Goal: Task Accomplishment & Management: Use online tool/utility

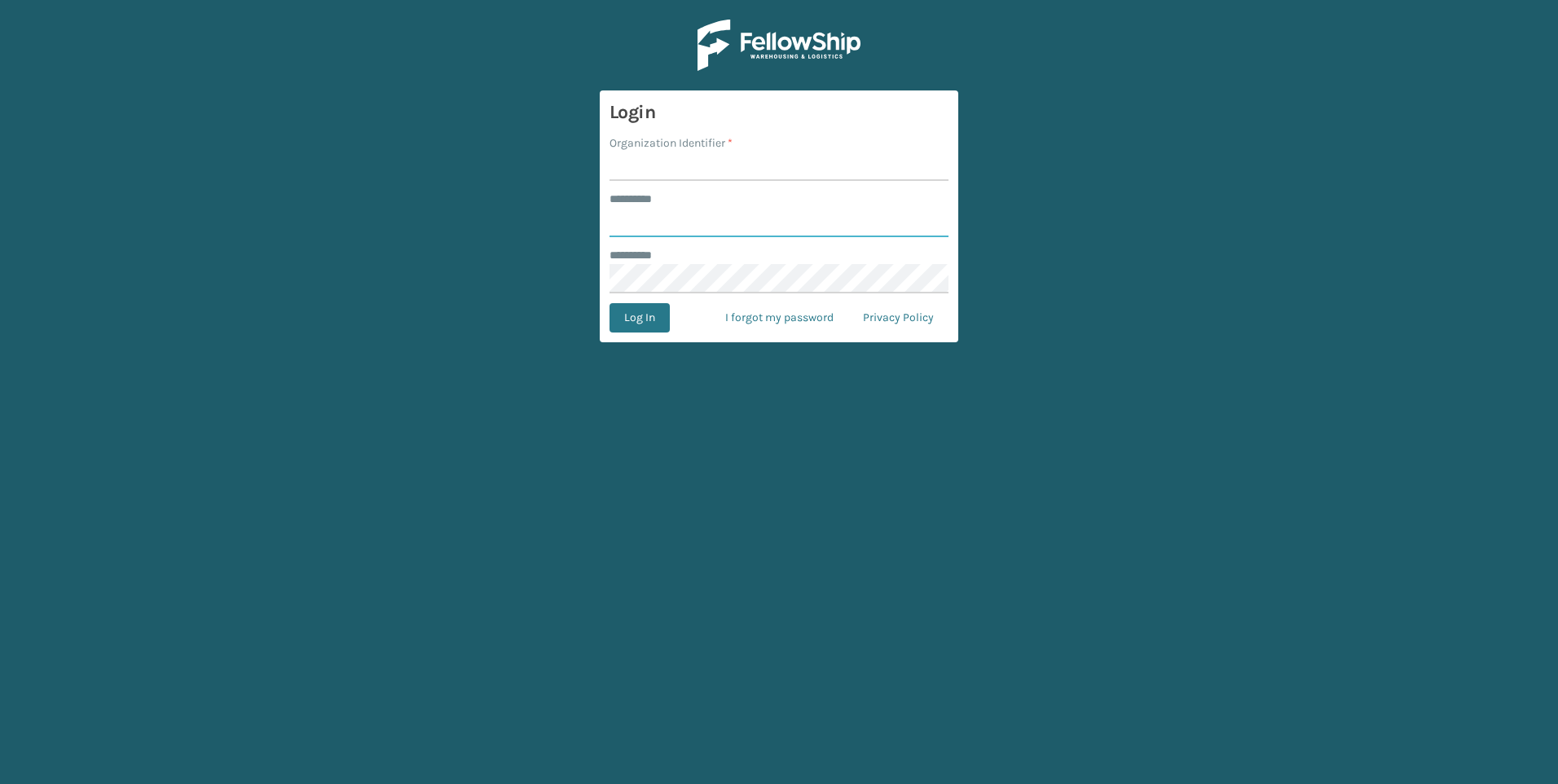
type input "***"
click at [799, 152] on input "Organization Identifier *" at bounding box center [779, 166] width 339 height 29
drag, startPoint x: 799, startPoint y: 158, endPoint x: 796, endPoint y: 176, distance: 18.2
click at [798, 164] on input "Organization Identifier *" at bounding box center [779, 166] width 339 height 29
type input "Fellowship - West"
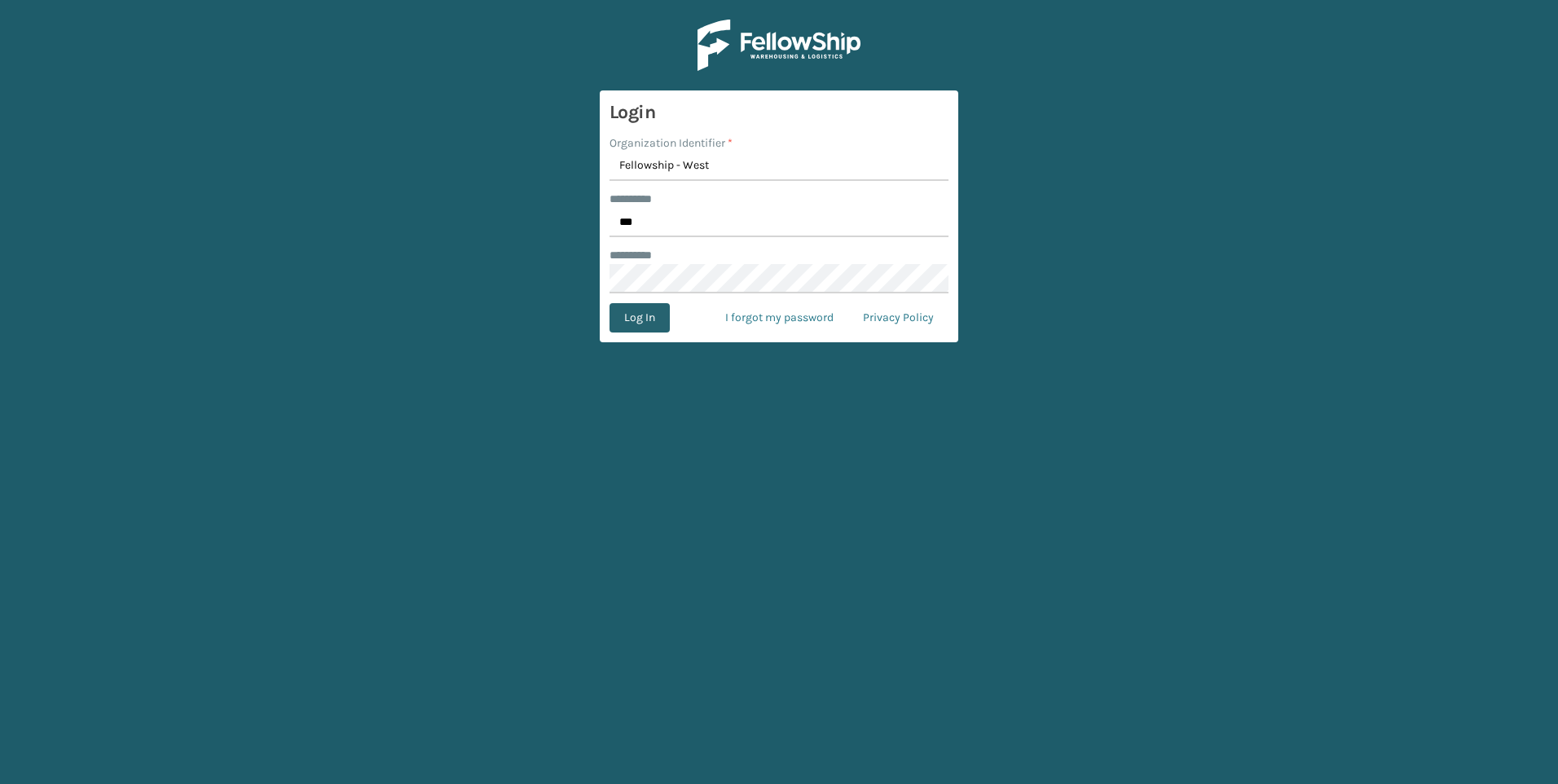
click at [641, 318] on button "Log In" at bounding box center [639, 317] width 60 height 29
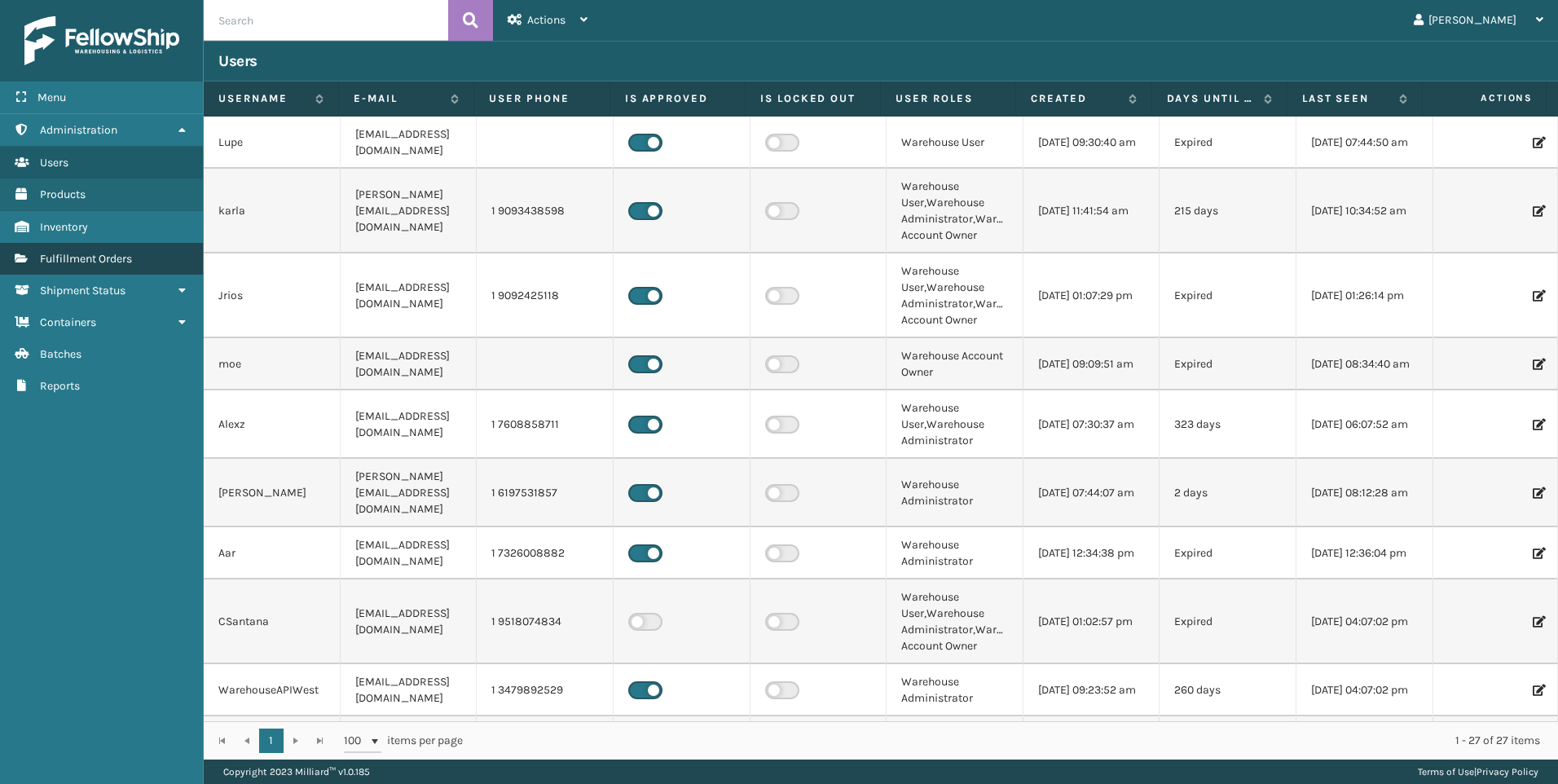
click at [128, 256] on span "Fulfillment Orders" at bounding box center [85, 258] width 92 height 14
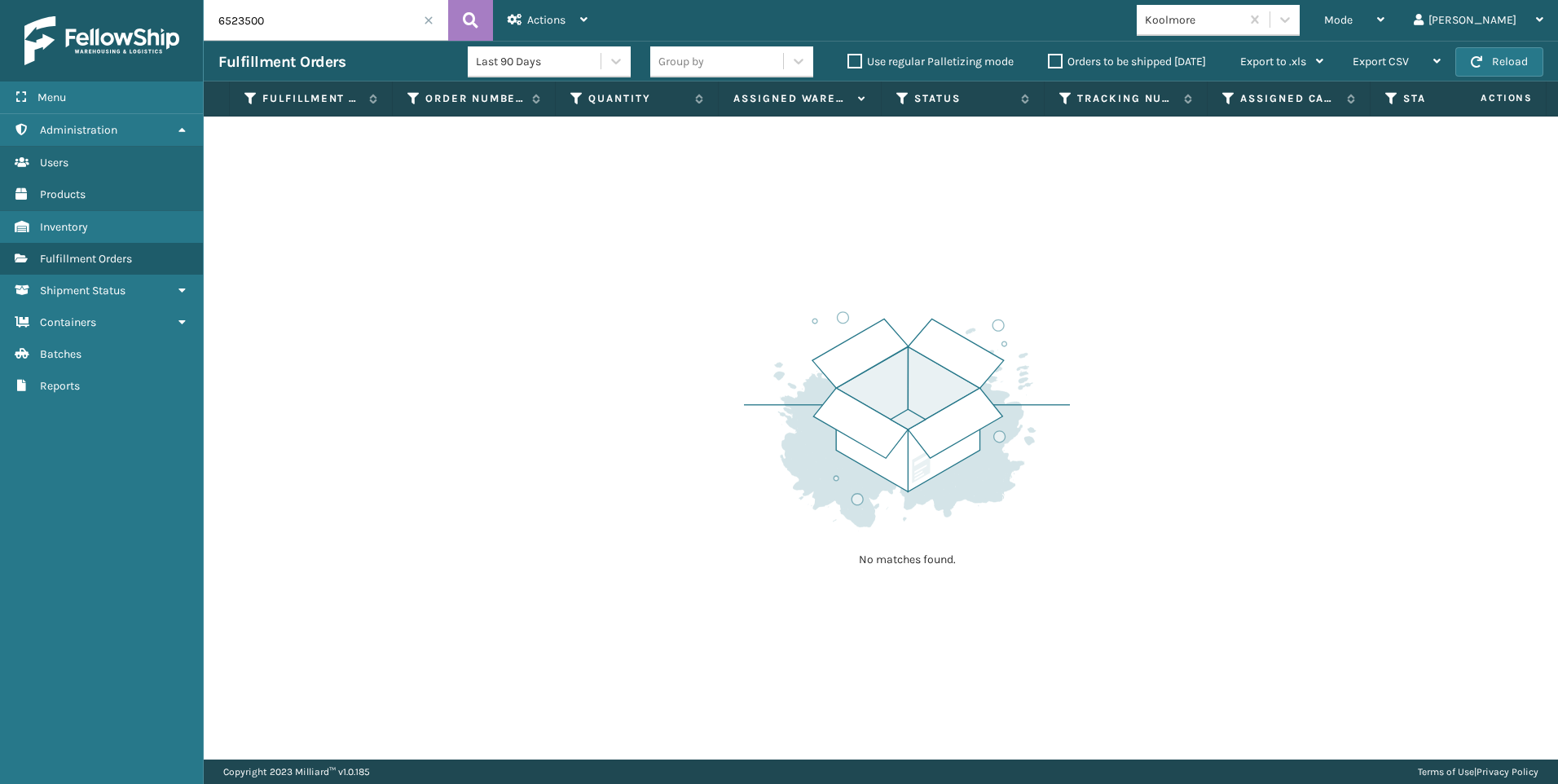
click at [428, 19] on span at bounding box center [428, 20] width 10 height 10
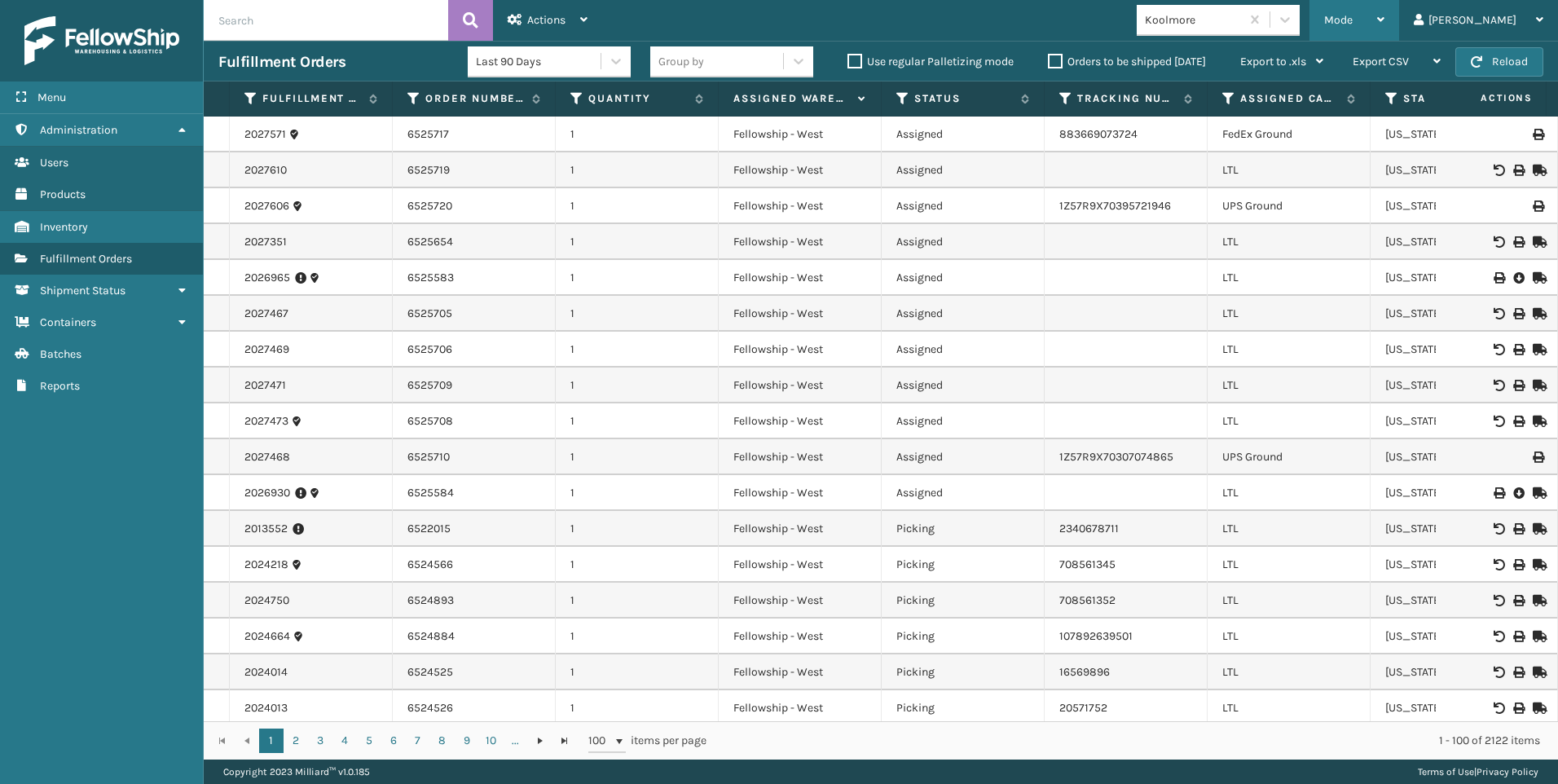
click at [1384, 25] on div "Mode" at bounding box center [1354, 20] width 60 height 41
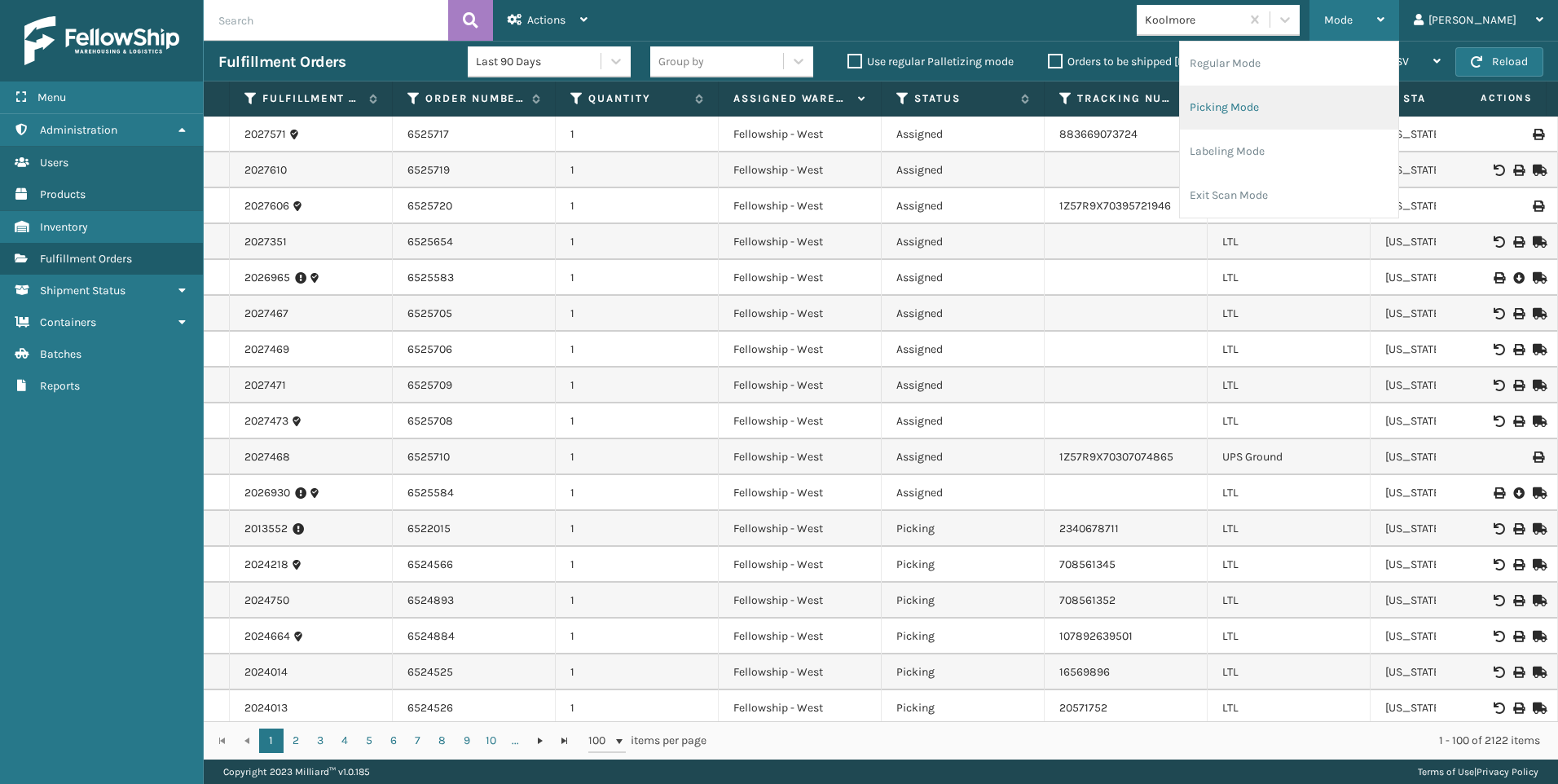
click at [1362, 106] on li "Picking Mode" at bounding box center [1289, 107] width 218 height 44
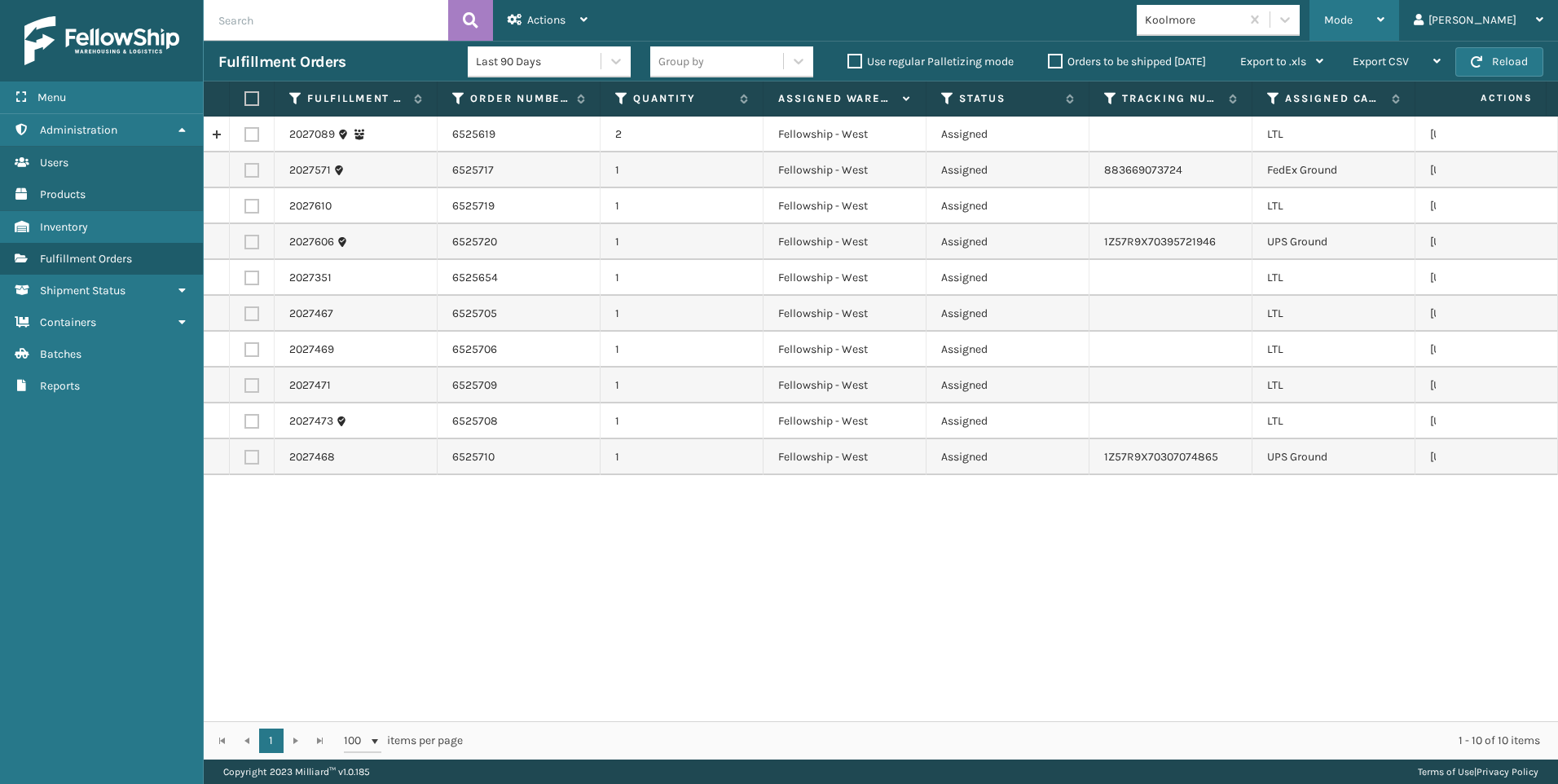
click at [1396, 24] on div "Mode Regular Mode Picking Mode Labeling Mode Exit Scan Mode" at bounding box center [1354, 20] width 90 height 41
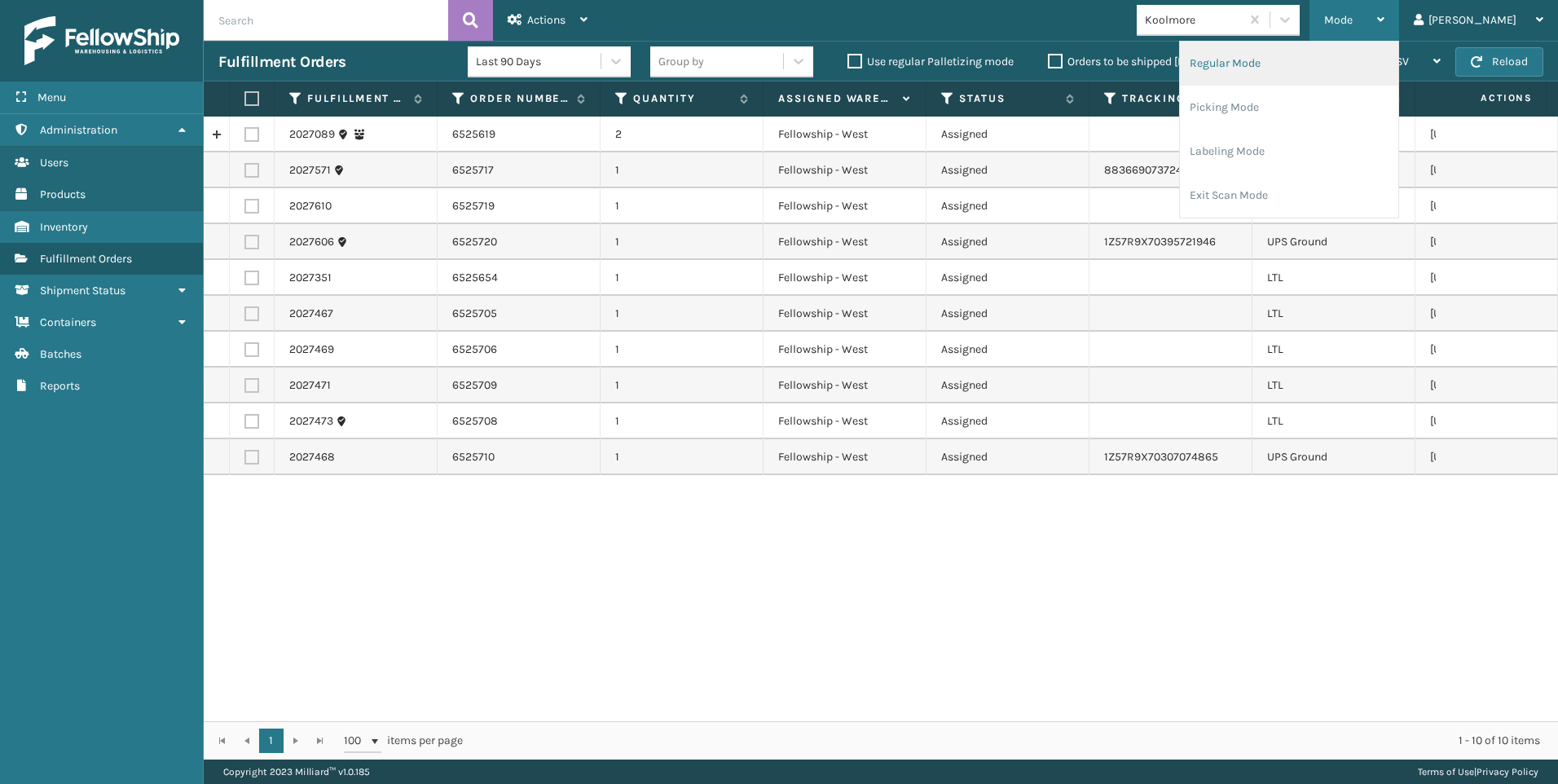
click at [1341, 67] on li "Regular Mode" at bounding box center [1289, 64] width 218 height 44
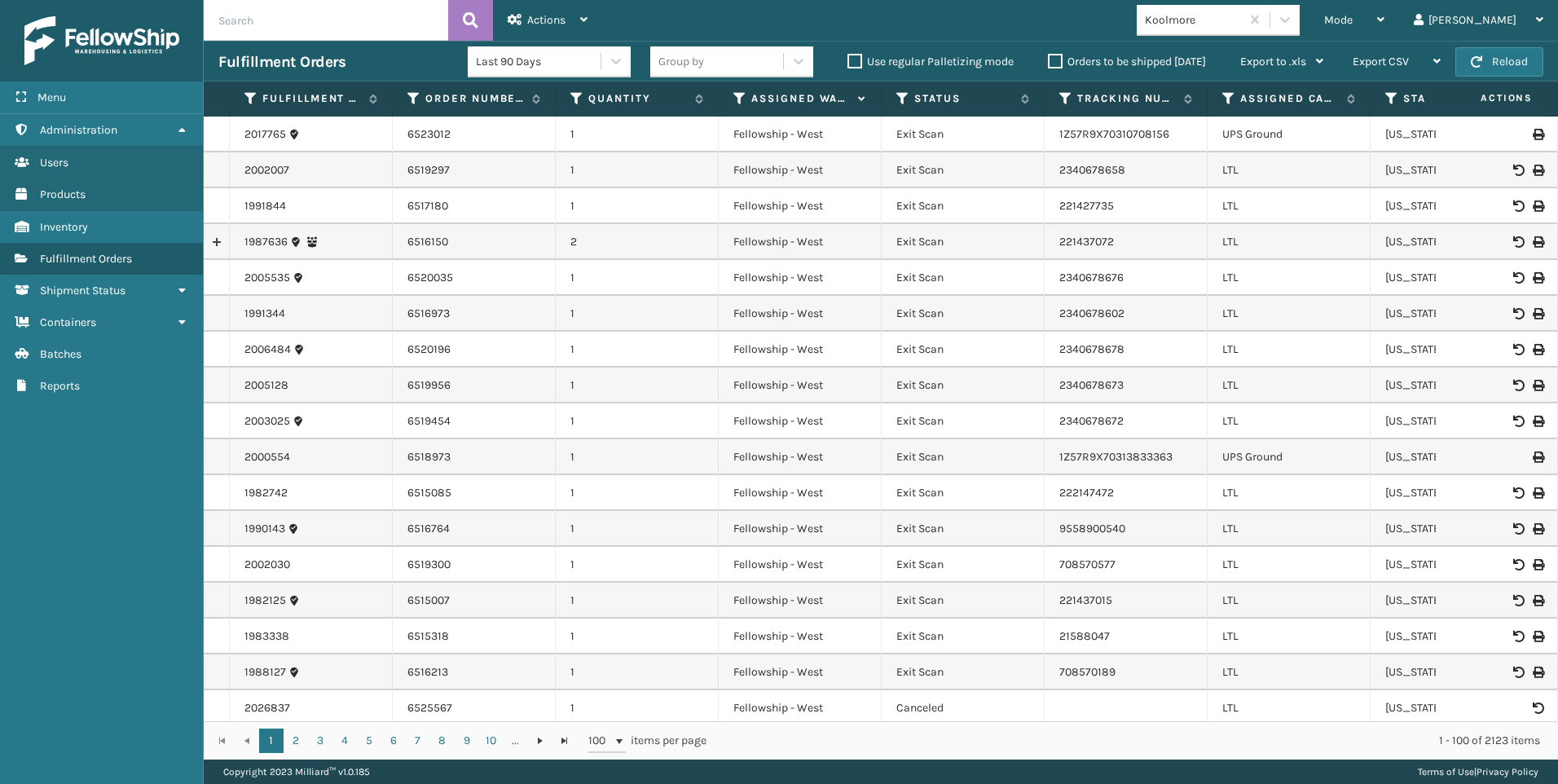
click at [313, 16] on input "text" at bounding box center [326, 20] width 245 height 41
click at [327, 31] on input "text" at bounding box center [326, 20] width 245 height 41
paste input "6524523"
type input "6524523"
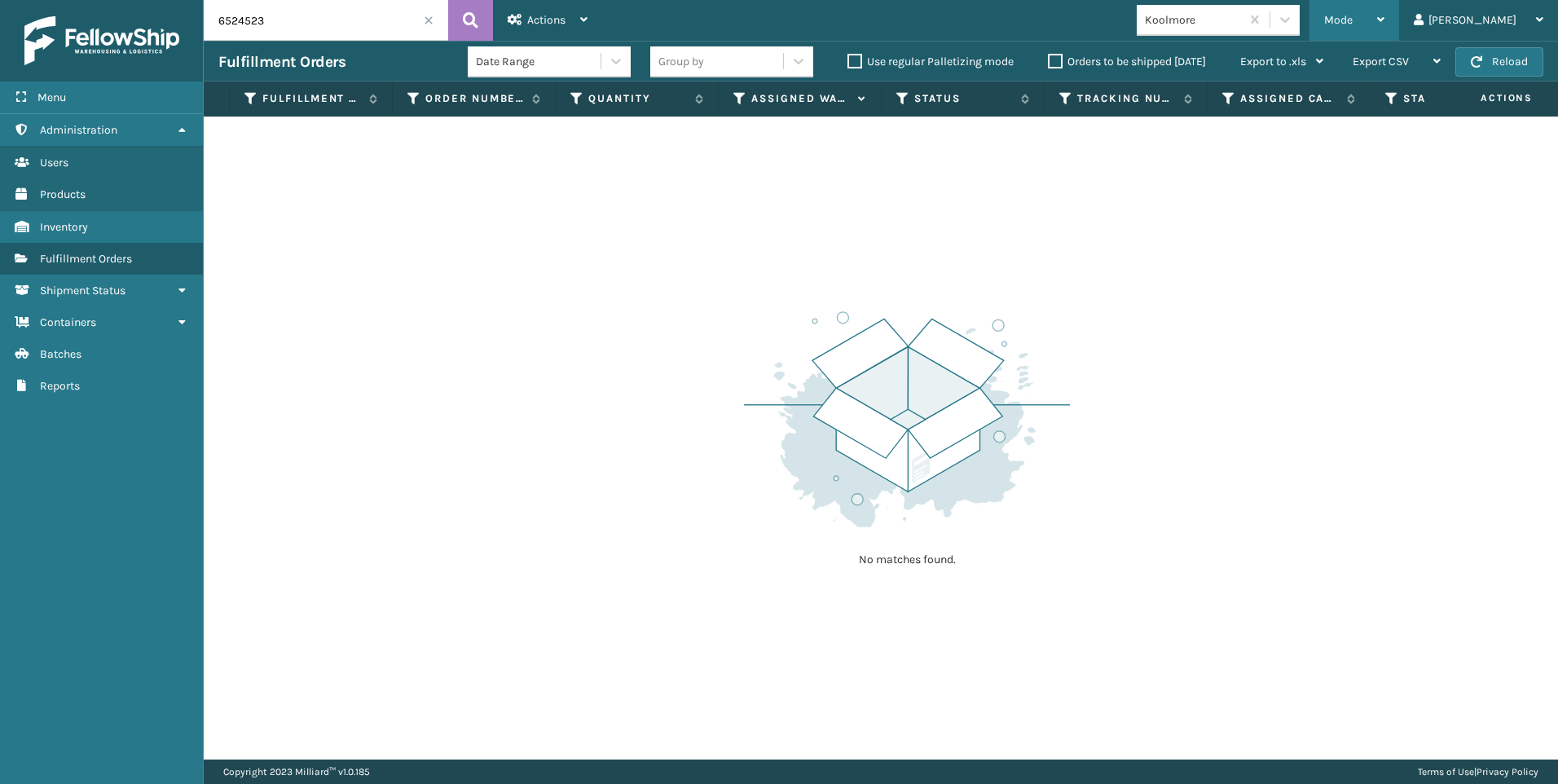
click at [1352, 19] on span "Mode" at bounding box center [1338, 19] width 28 height 14
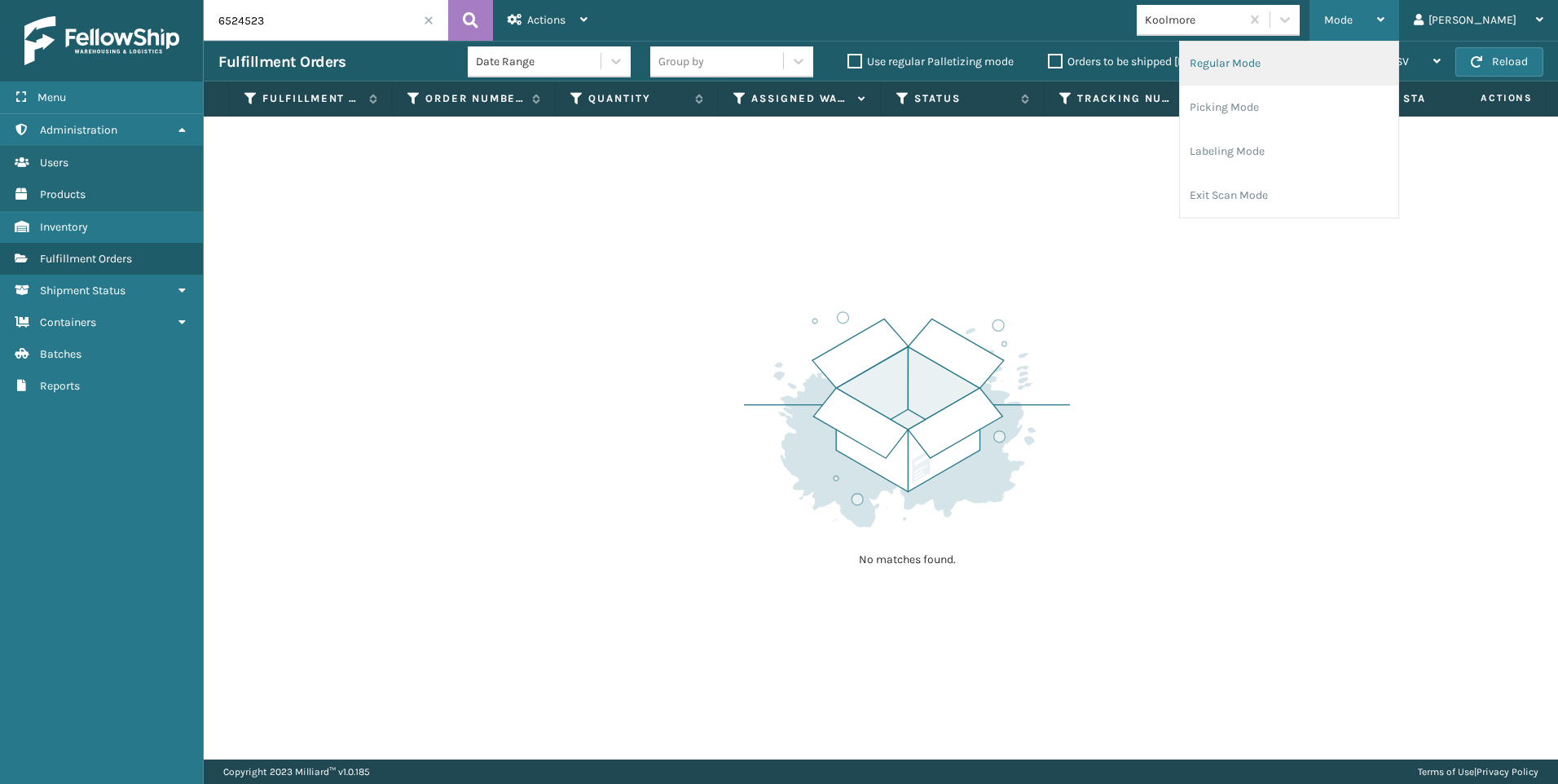
click at [1361, 62] on li "Regular Mode" at bounding box center [1289, 64] width 218 height 44
